Goal: Task Accomplishment & Management: Manage account settings

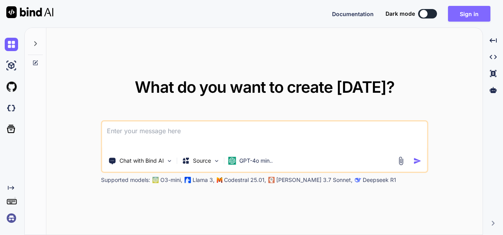
click at [471, 11] on button "Sign in" at bounding box center [469, 14] width 42 height 16
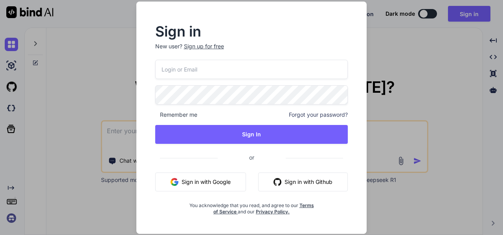
click at [249, 66] on input "email" at bounding box center [251, 69] width 193 height 19
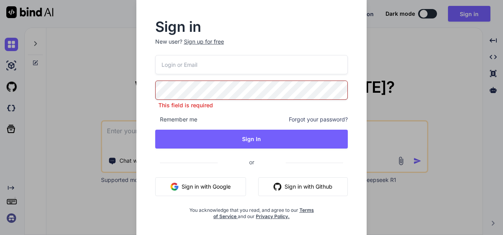
click at [249, 66] on input "email" at bounding box center [251, 64] width 193 height 19
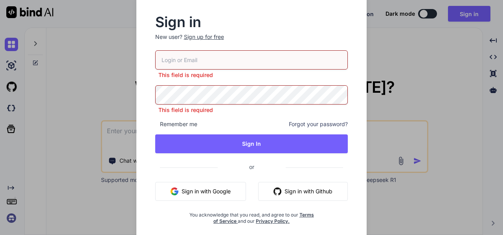
click at [399, 80] on div "Sign in New user? Sign up for free This field is required This field is require…" at bounding box center [251, 117] width 503 height 235
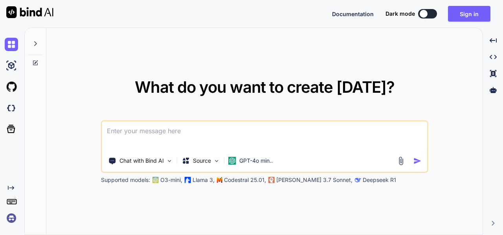
click at [175, 134] on textarea at bounding box center [264, 135] width 325 height 29
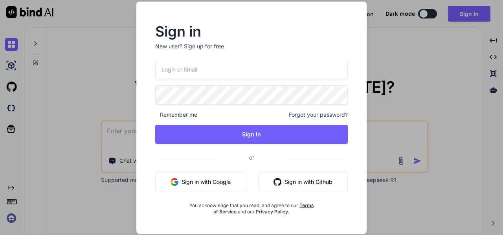
click at [123, 133] on div "Sign in New user? Sign up for free Remember me Forgot your password? Sign In or…" at bounding box center [251, 117] width 503 height 235
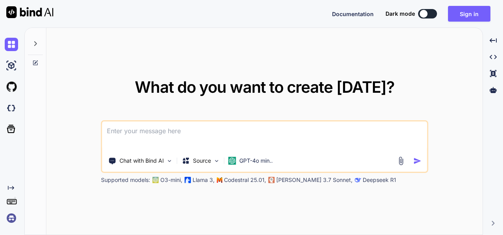
click at [124, 137] on textarea at bounding box center [264, 135] width 325 height 29
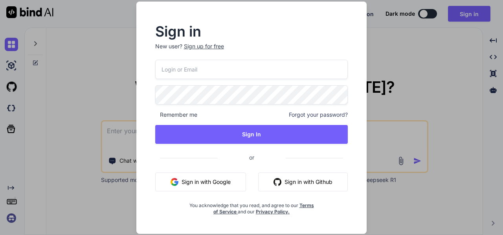
click at [405, 123] on div "Sign in New user? Sign up for free Remember me Forgot your password? Sign In or…" at bounding box center [251, 117] width 503 height 235
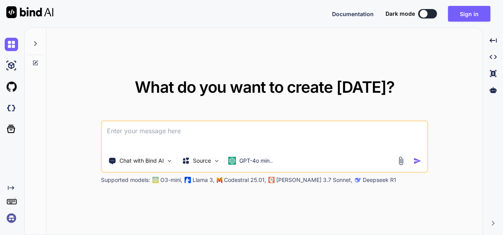
click at [11, 219] on img at bounding box center [11, 217] width 13 height 13
